Goal: Information Seeking & Learning: Learn about a topic

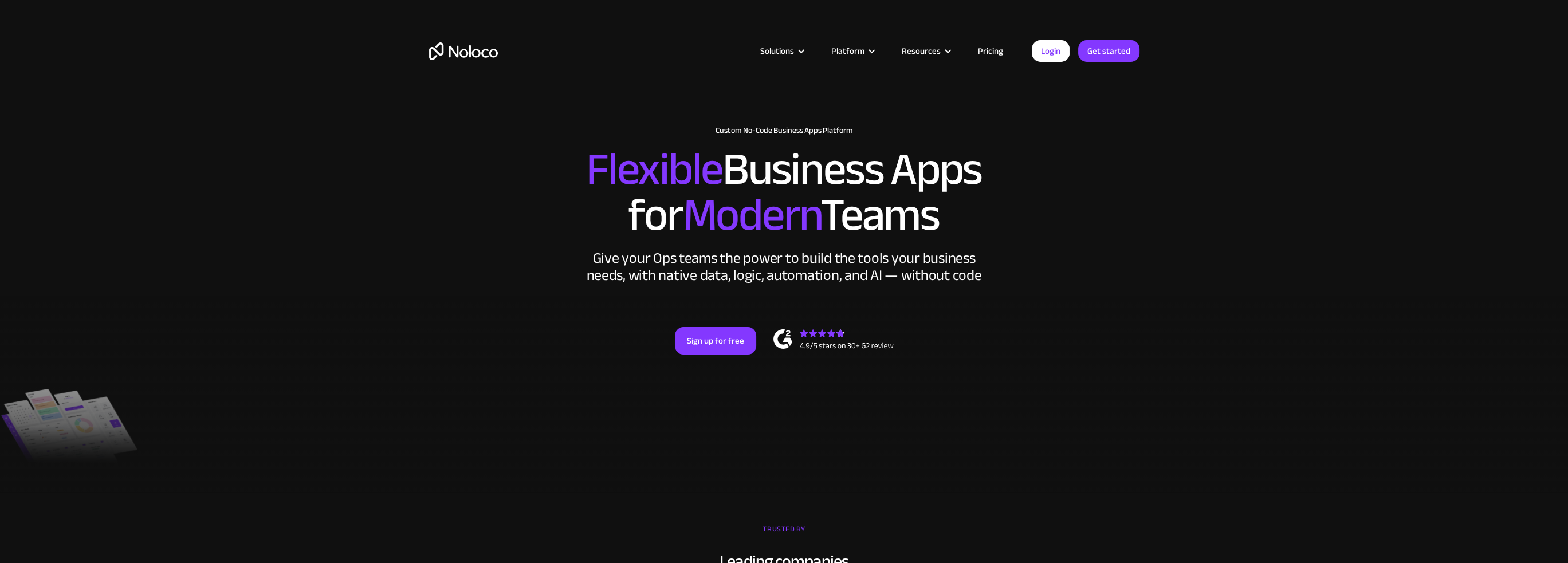
click at [472, 57] on img "home" at bounding box center [464, 51] width 69 height 18
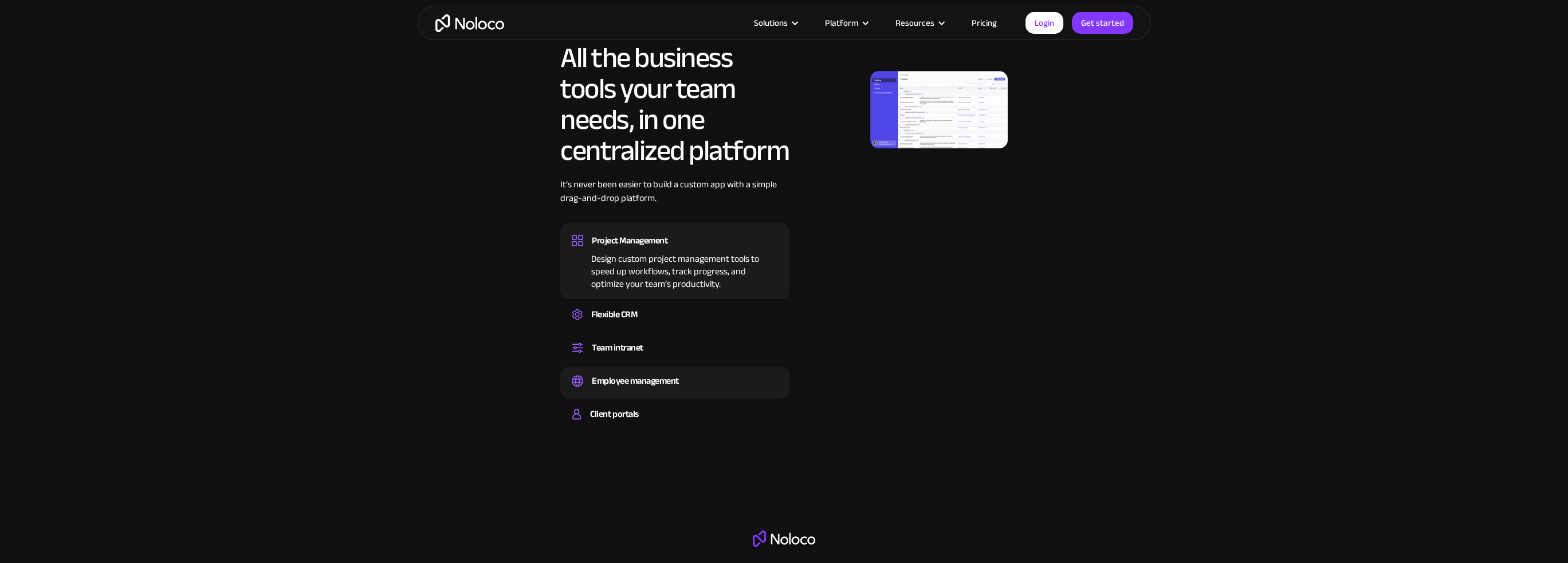
scroll to position [687, 0]
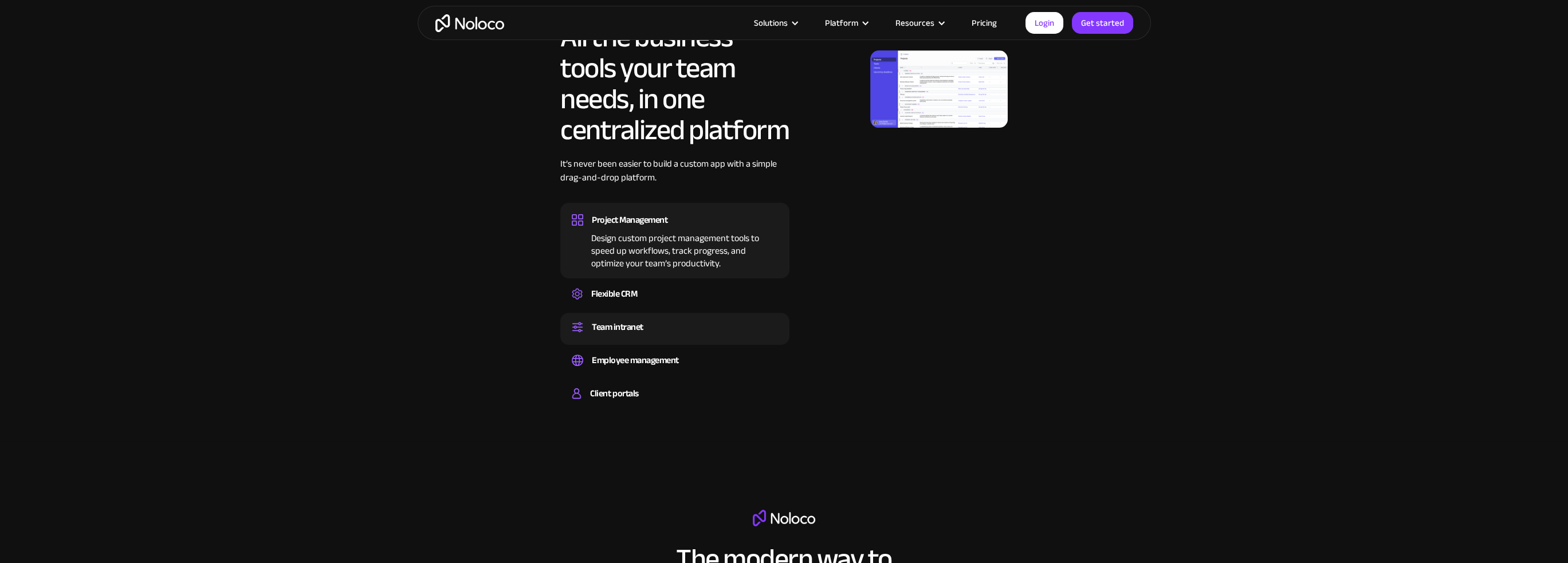
click at [658, 333] on div "Team intranet" at bounding box center [674, 326] width 206 height 17
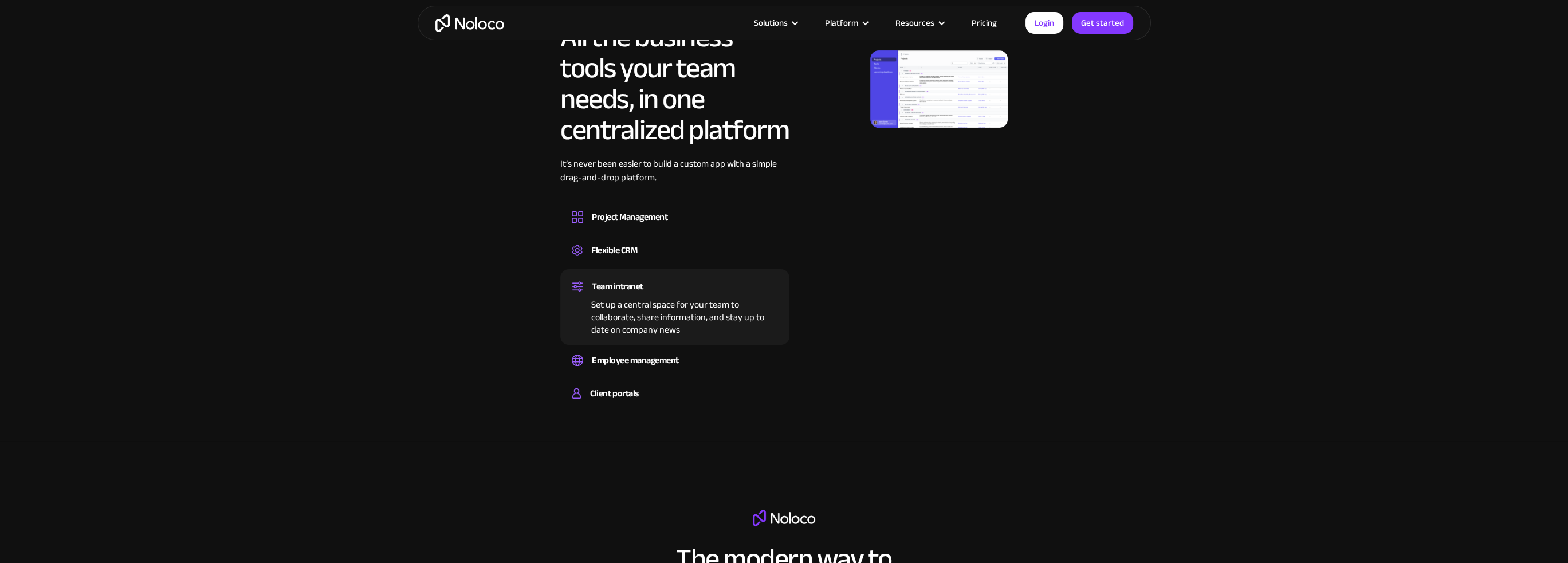
click at [896, 96] on img at bounding box center [939, 89] width 137 height 77
click at [623, 284] on div "Team intranet" at bounding box center [617, 286] width 52 height 17
drag, startPoint x: 588, startPoint y: 306, endPoint x: 729, endPoint y: 339, distance: 144.8
click at [729, 339] on div "Team intranet Set up a central space for your team to collaborate, share inform…" at bounding box center [675, 307] width 229 height 76
click at [801, 310] on div "All the business tools your team needs, in one centralized platform It’s never …" at bounding box center [784, 217] width 710 height 391
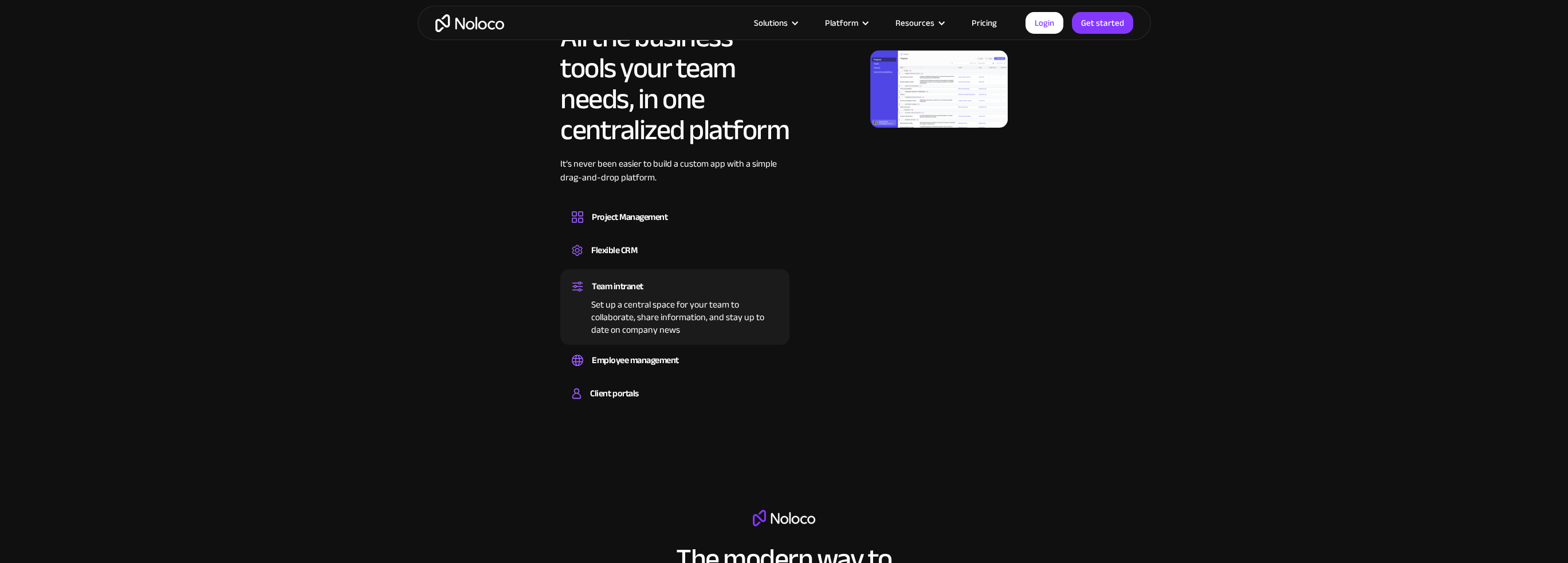
click at [662, 308] on div "Set up a central space for your team to collaborate, share information, and sta…" at bounding box center [674, 315] width 206 height 41
click at [640, 353] on div "Employee management" at bounding box center [635, 360] width 87 height 17
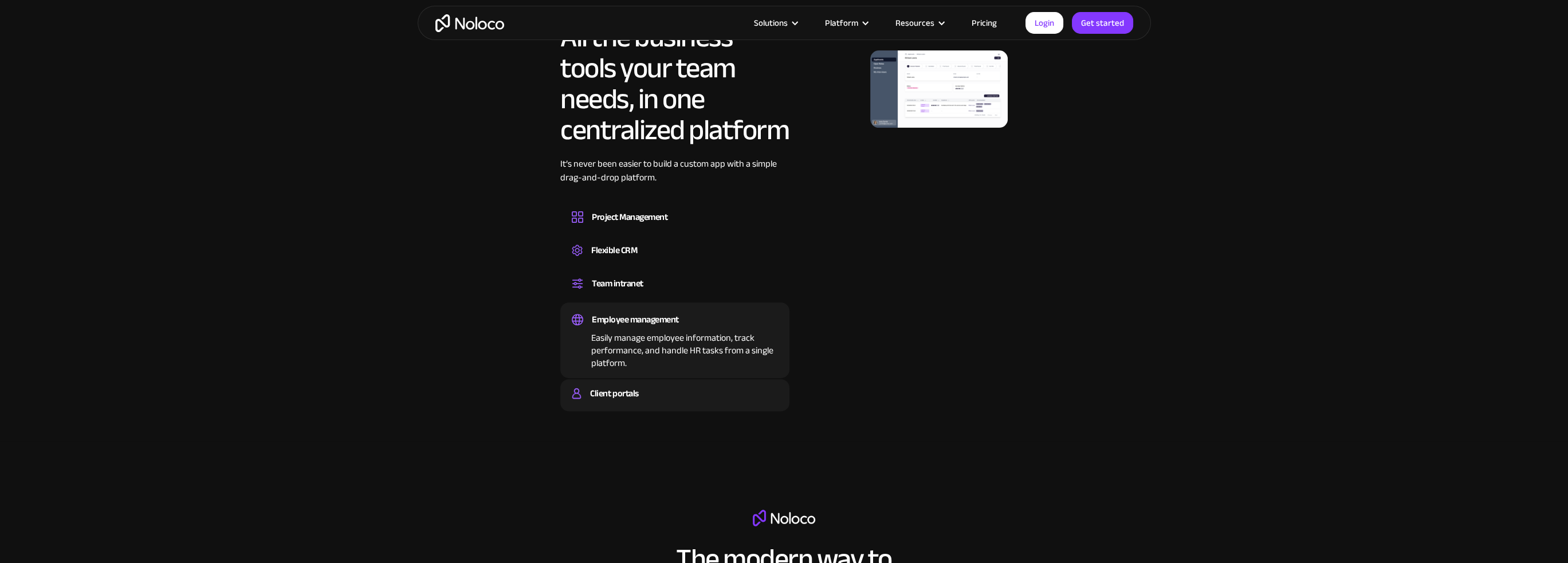
click at [628, 387] on div "Client portals" at bounding box center [614, 393] width 48 height 17
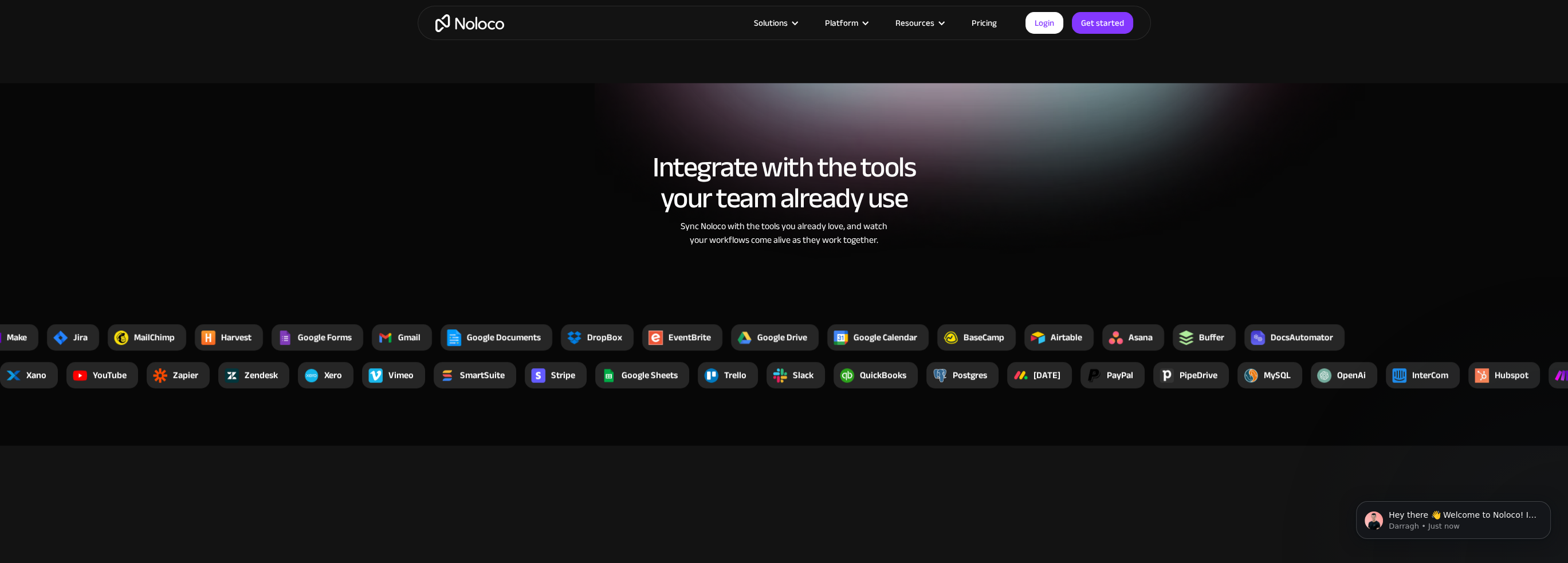
scroll to position [0, 0]
